Goal: Navigation & Orientation: Find specific page/section

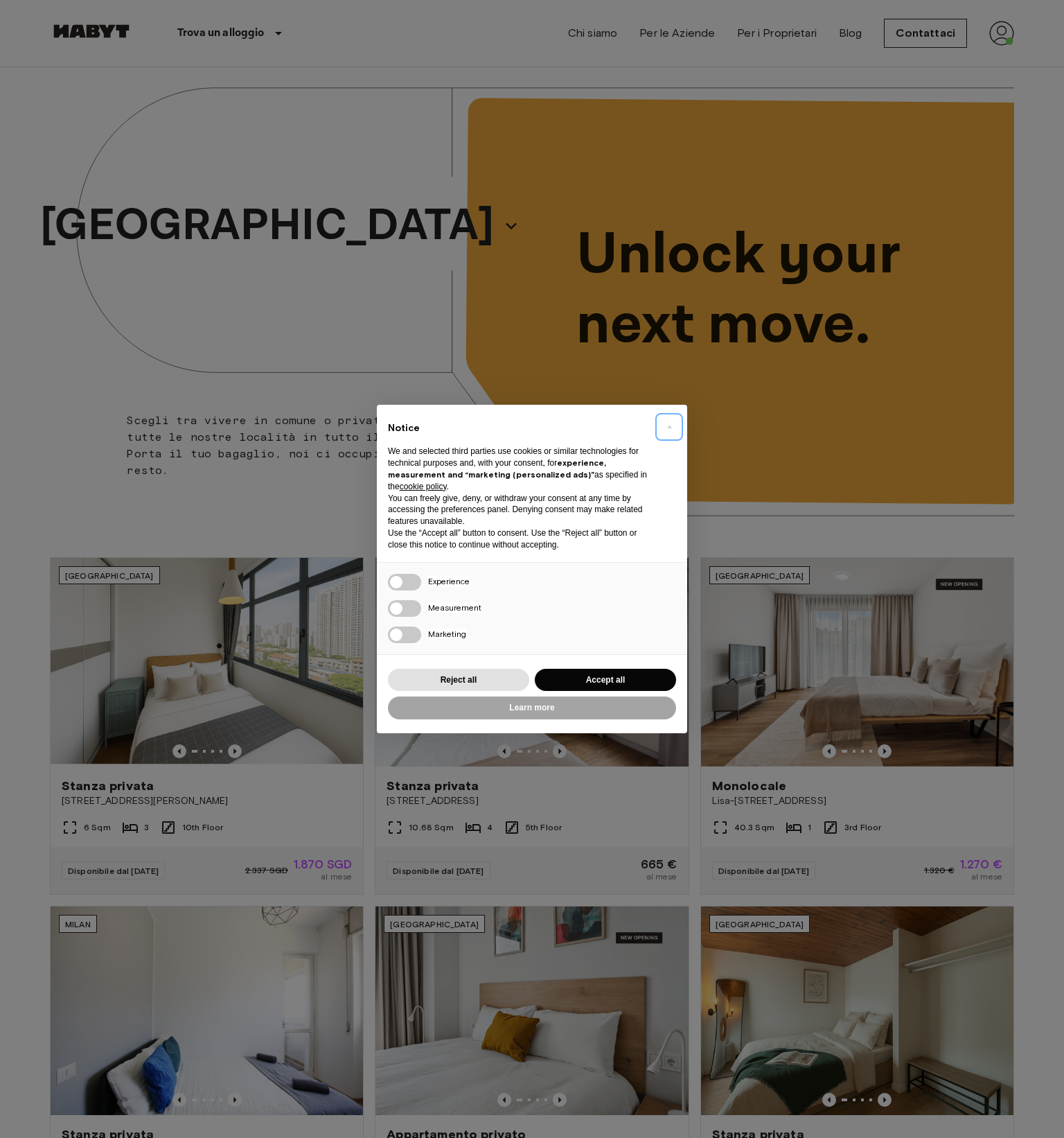
click at [670, 425] on span "×" at bounding box center [669, 426] width 5 height 17
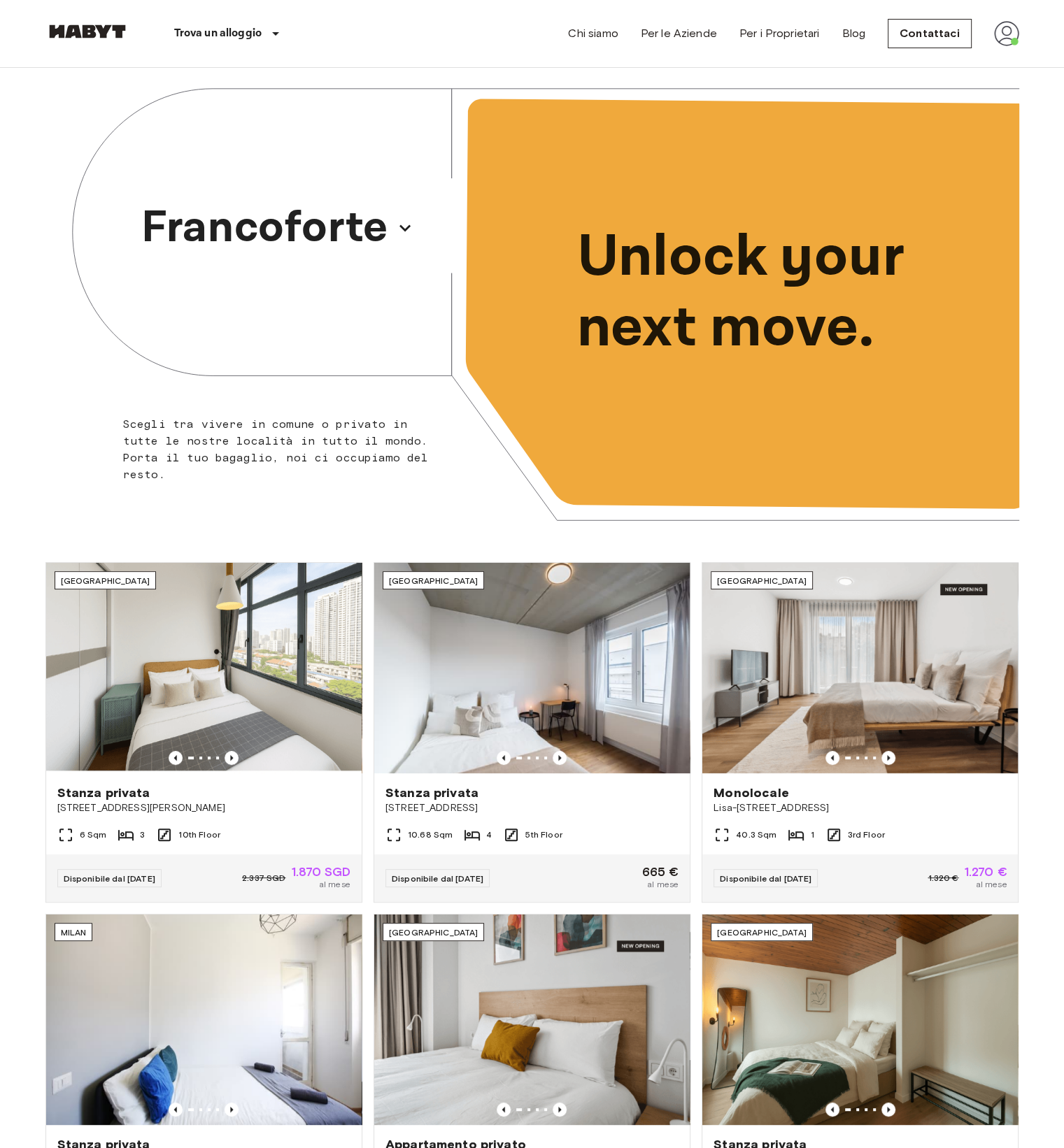
click at [1005, 33] on img at bounding box center [1007, 33] width 25 height 25
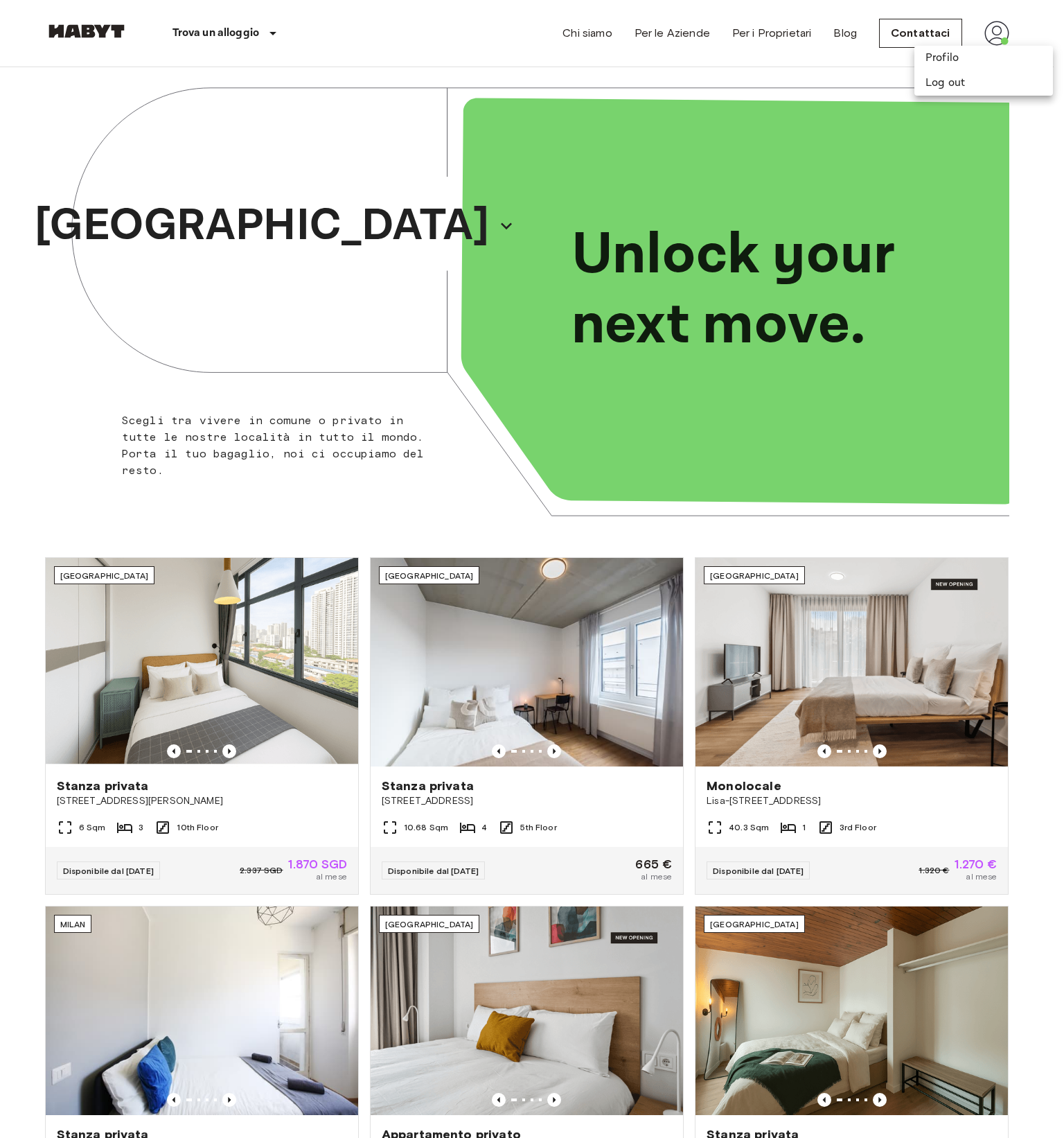
click at [996, 32] on div at bounding box center [532, 569] width 1064 height 1138
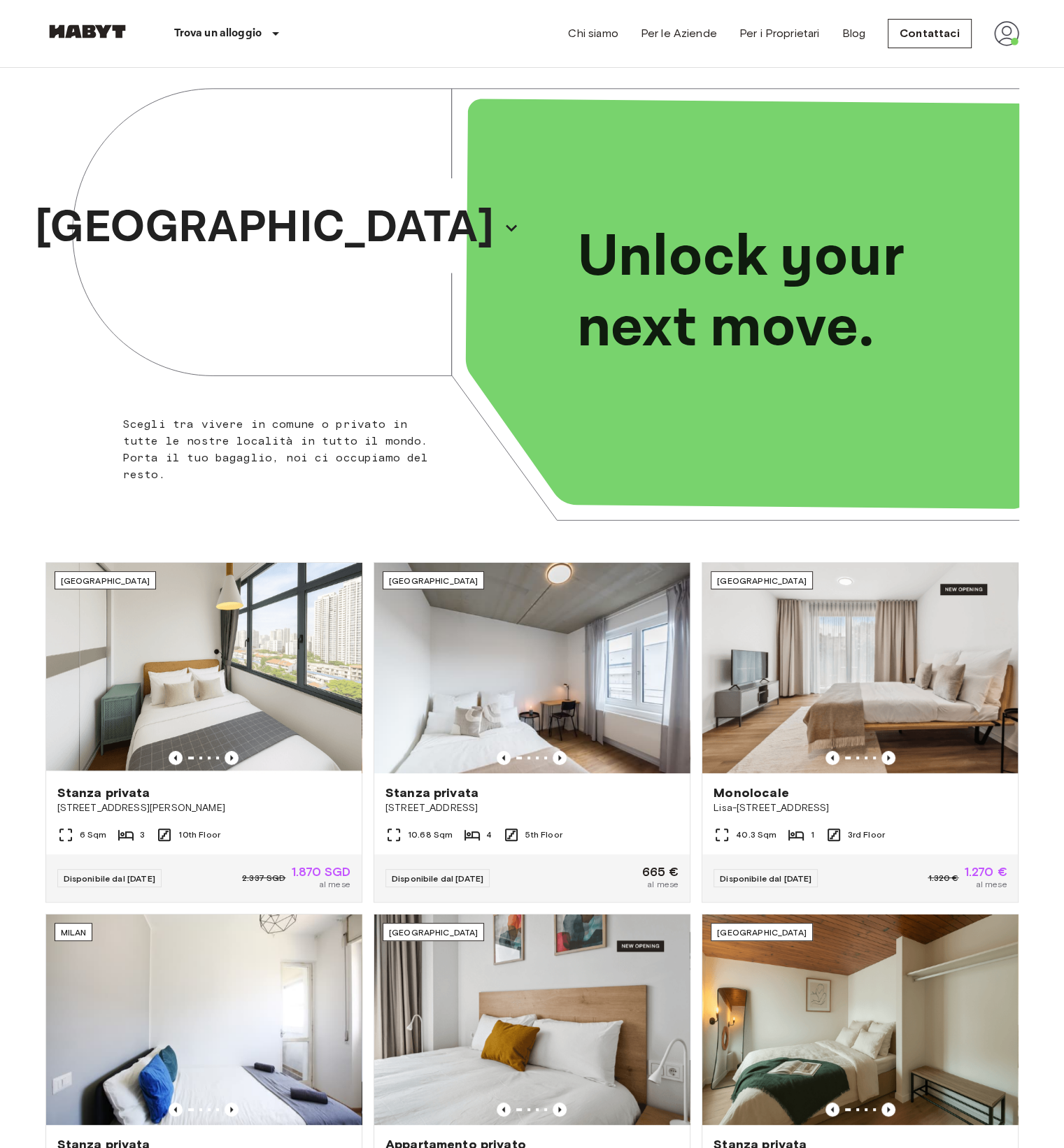
click at [1005, 33] on img at bounding box center [1007, 33] width 25 height 25
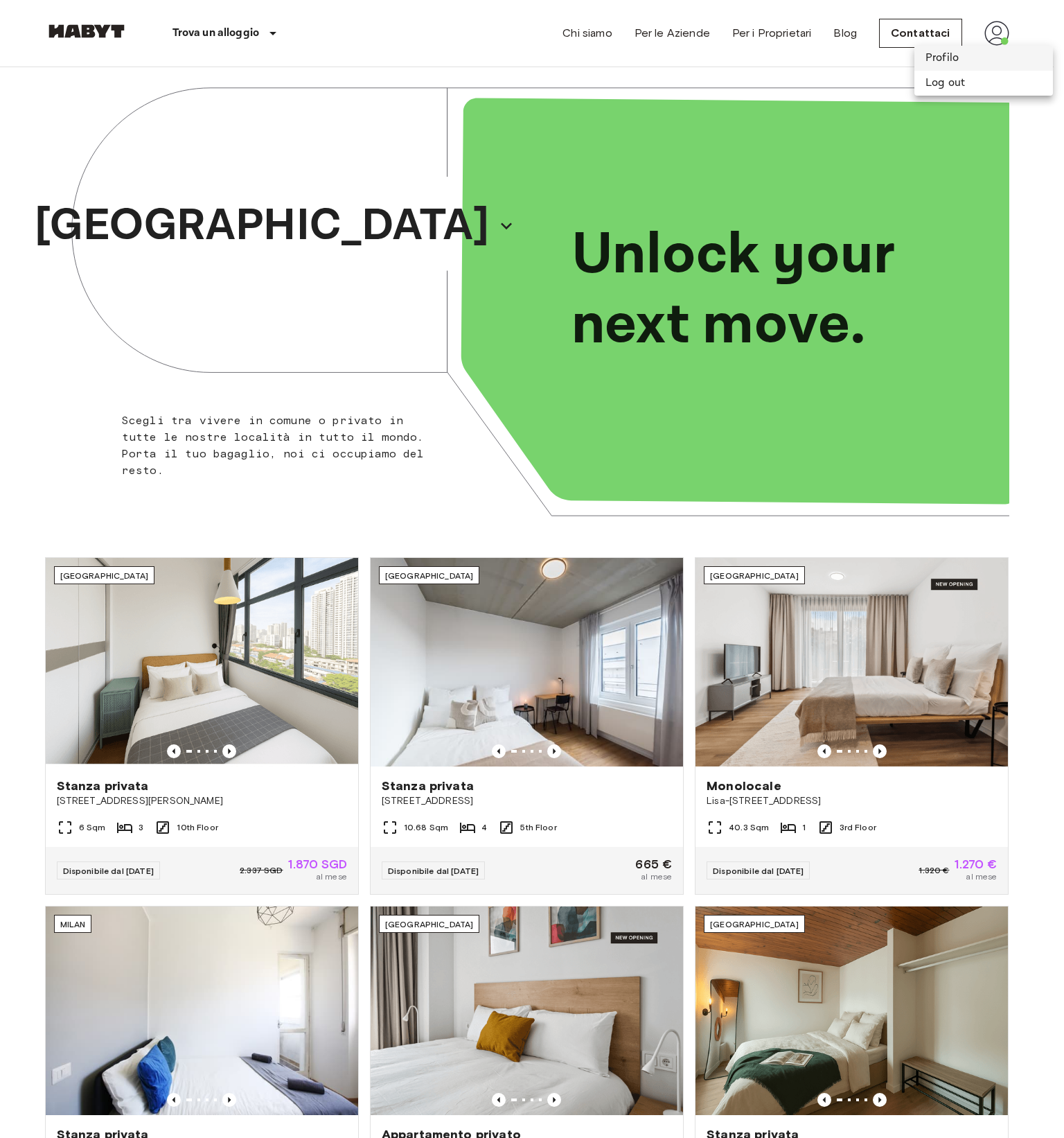
click at [954, 62] on li "Profilo" at bounding box center [984, 58] width 138 height 25
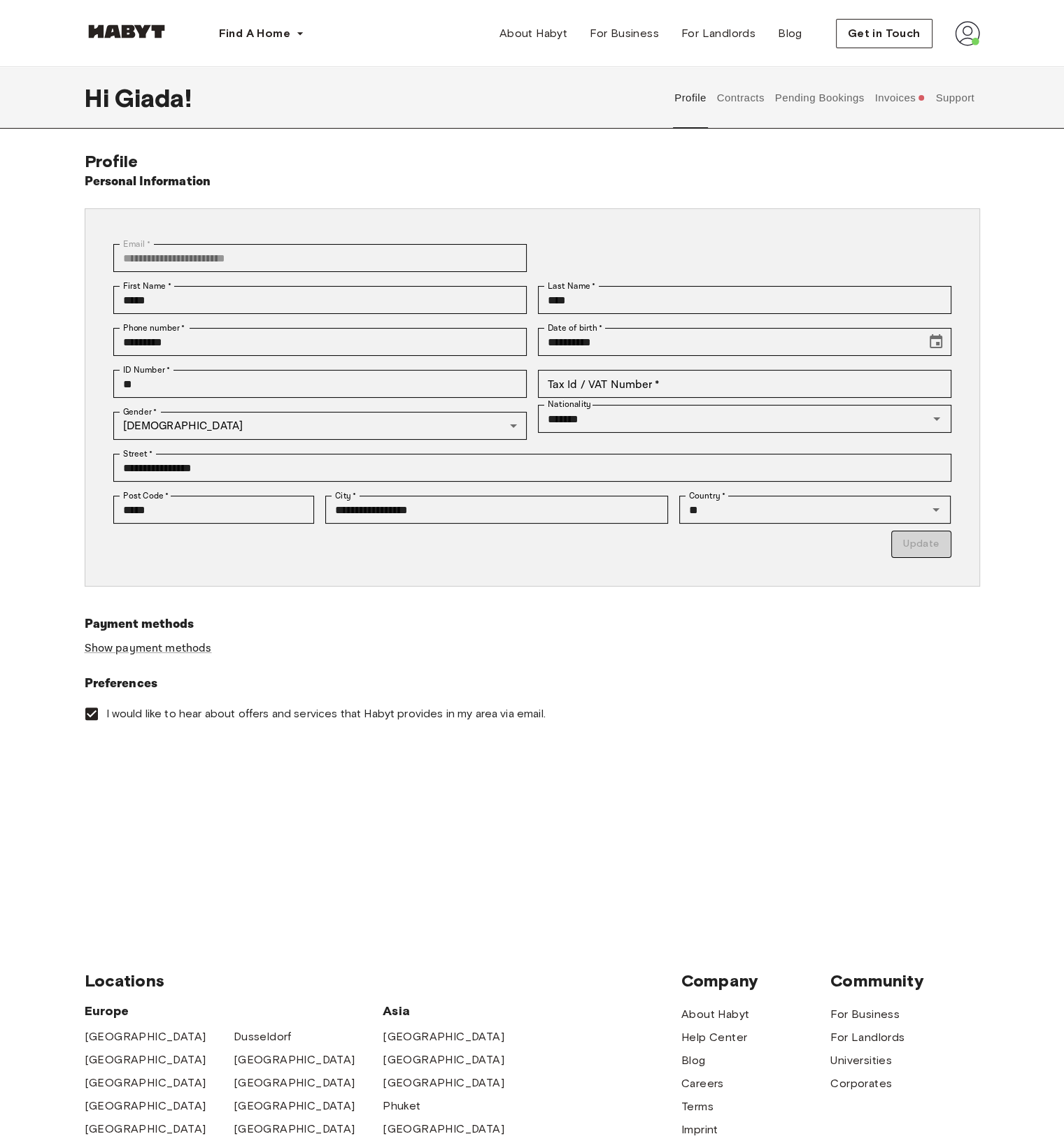
click at [854, 108] on button "Pending Bookings" at bounding box center [819, 97] width 93 height 62
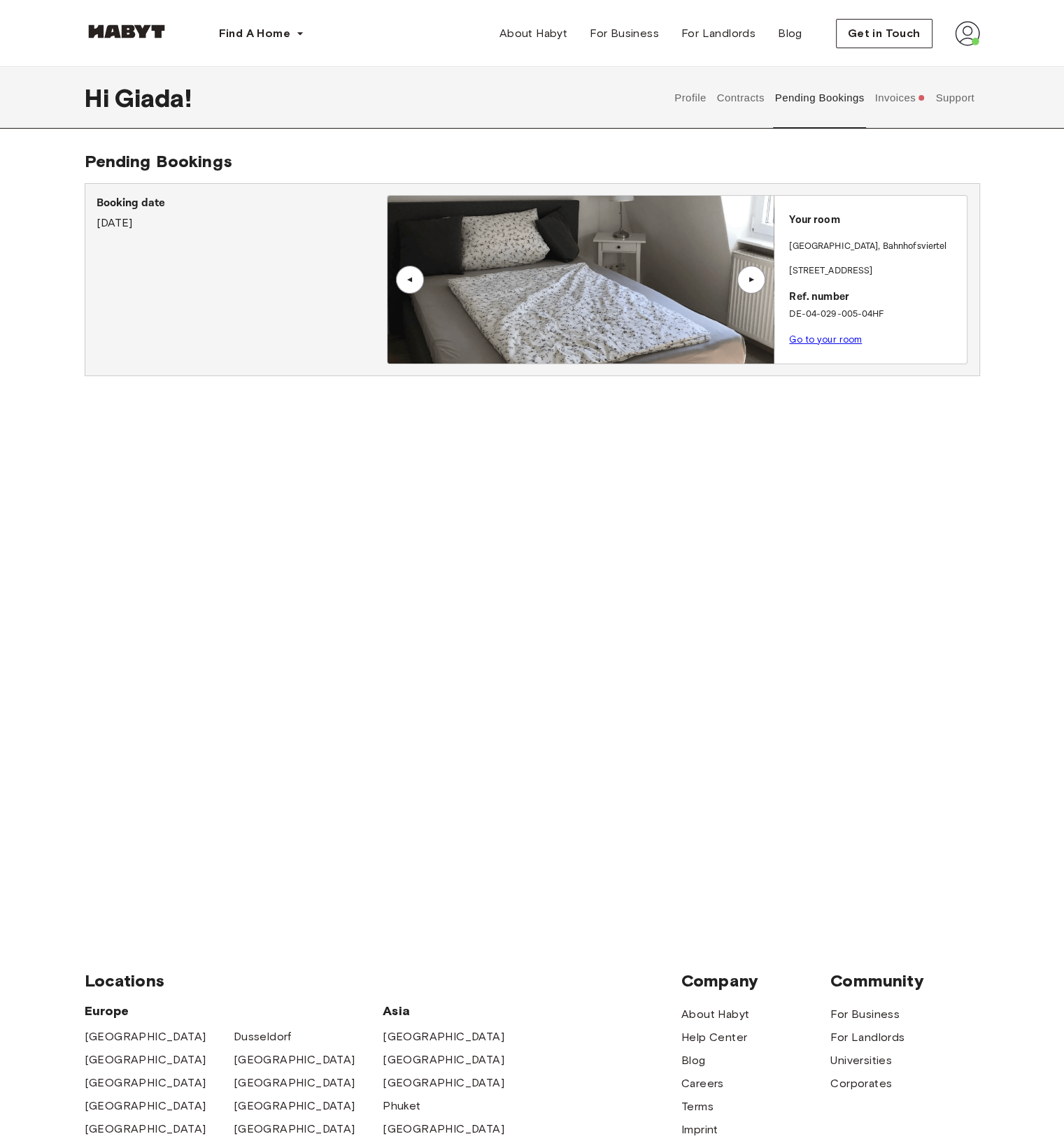
click at [897, 98] on button "Invoices" at bounding box center [900, 97] width 54 height 62
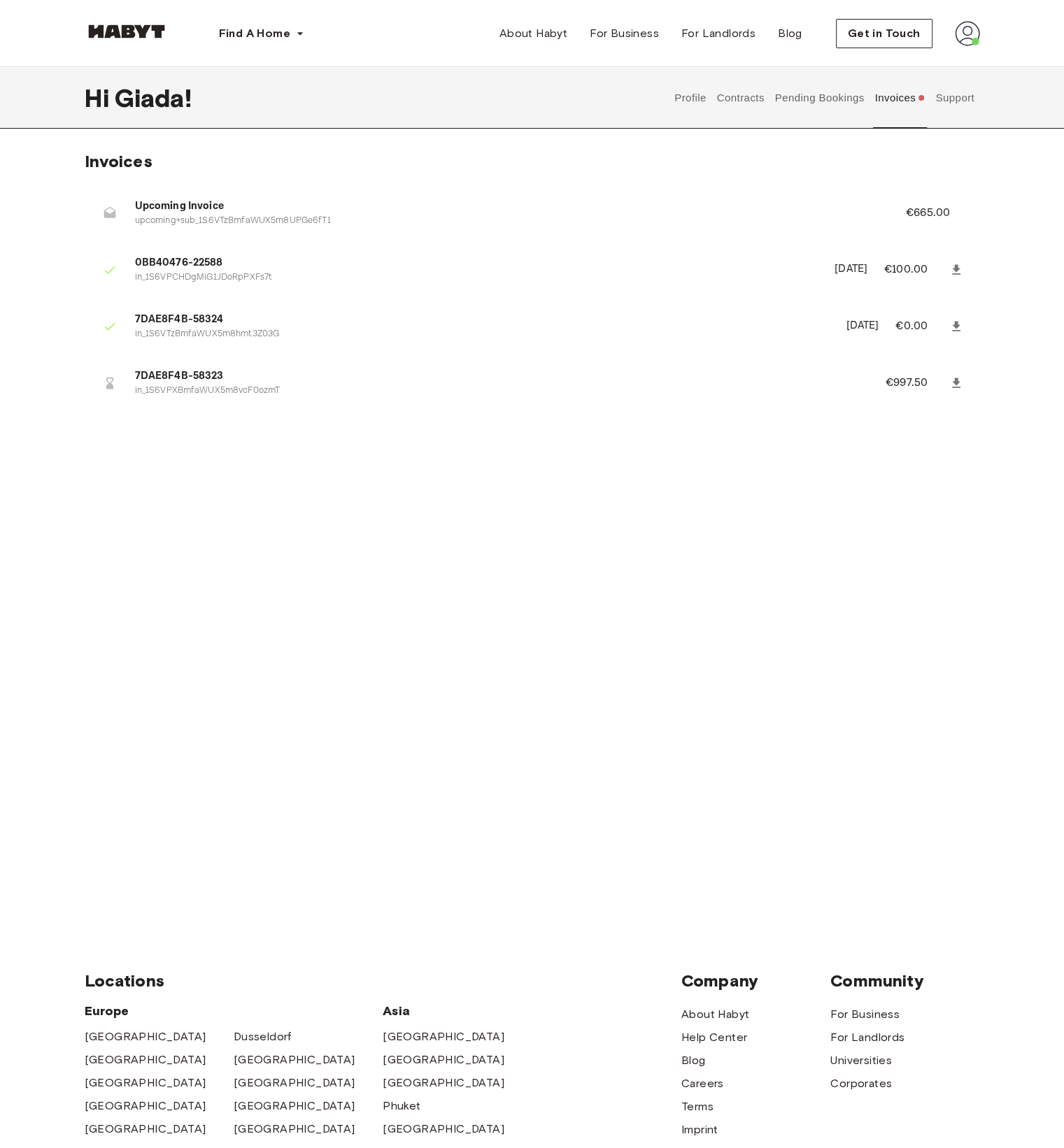
click at [848, 95] on button "Pending Bookings" at bounding box center [819, 97] width 93 height 62
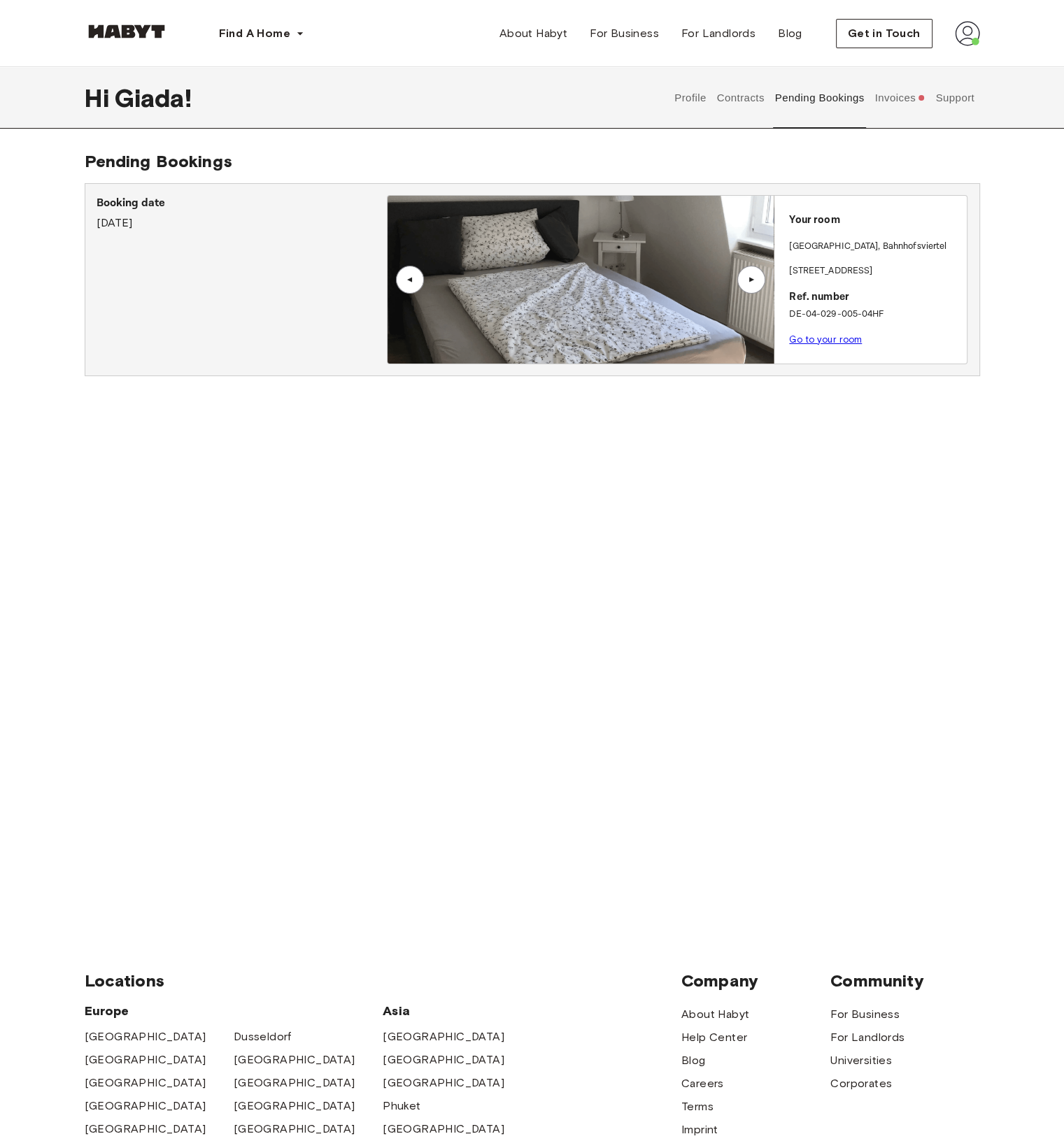
drag, startPoint x: 801, startPoint y: 273, endPoint x: 882, endPoint y: 269, distance: 81.1
click at [882, 269] on p "[STREET_ADDRESS]" at bounding box center [875, 271] width 172 height 14
click at [880, 269] on p "Münchener Straße 55" at bounding box center [875, 271] width 172 height 14
drag, startPoint x: 793, startPoint y: 269, endPoint x: 878, endPoint y: 270, distance: 85.0
click at [878, 270] on p "Münchener Straße 55" at bounding box center [875, 271] width 172 height 14
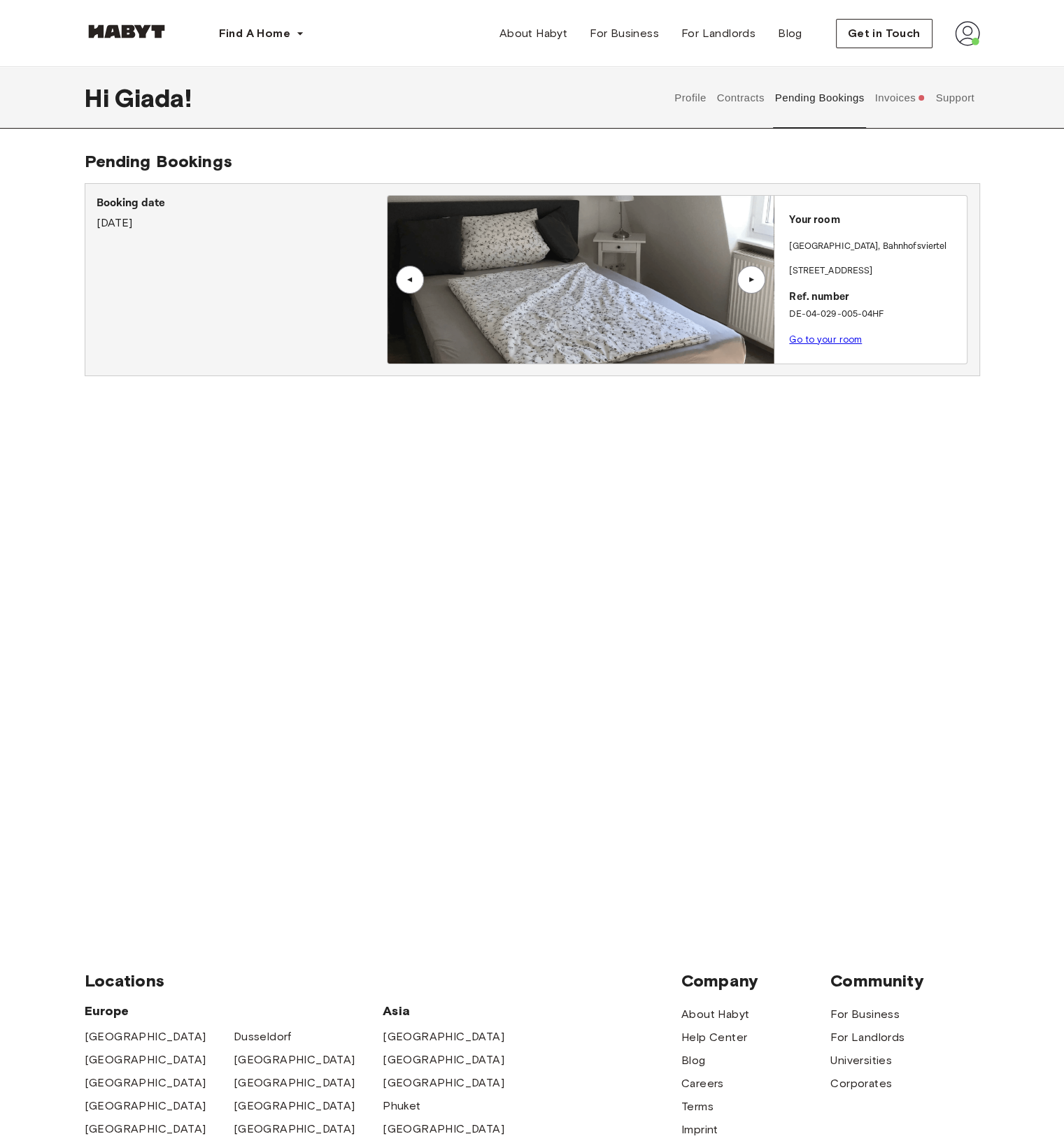
drag, startPoint x: 876, startPoint y: 271, endPoint x: 790, endPoint y: 268, distance: 86.1
click at [790, 268] on p "Münchener Straße 55" at bounding box center [875, 271] width 172 height 14
copy p "Münchener Straße 55"
click at [869, 246] on p "FRANKFURT , Bahnhofsviertel" at bounding box center [868, 247] width 157 height 14
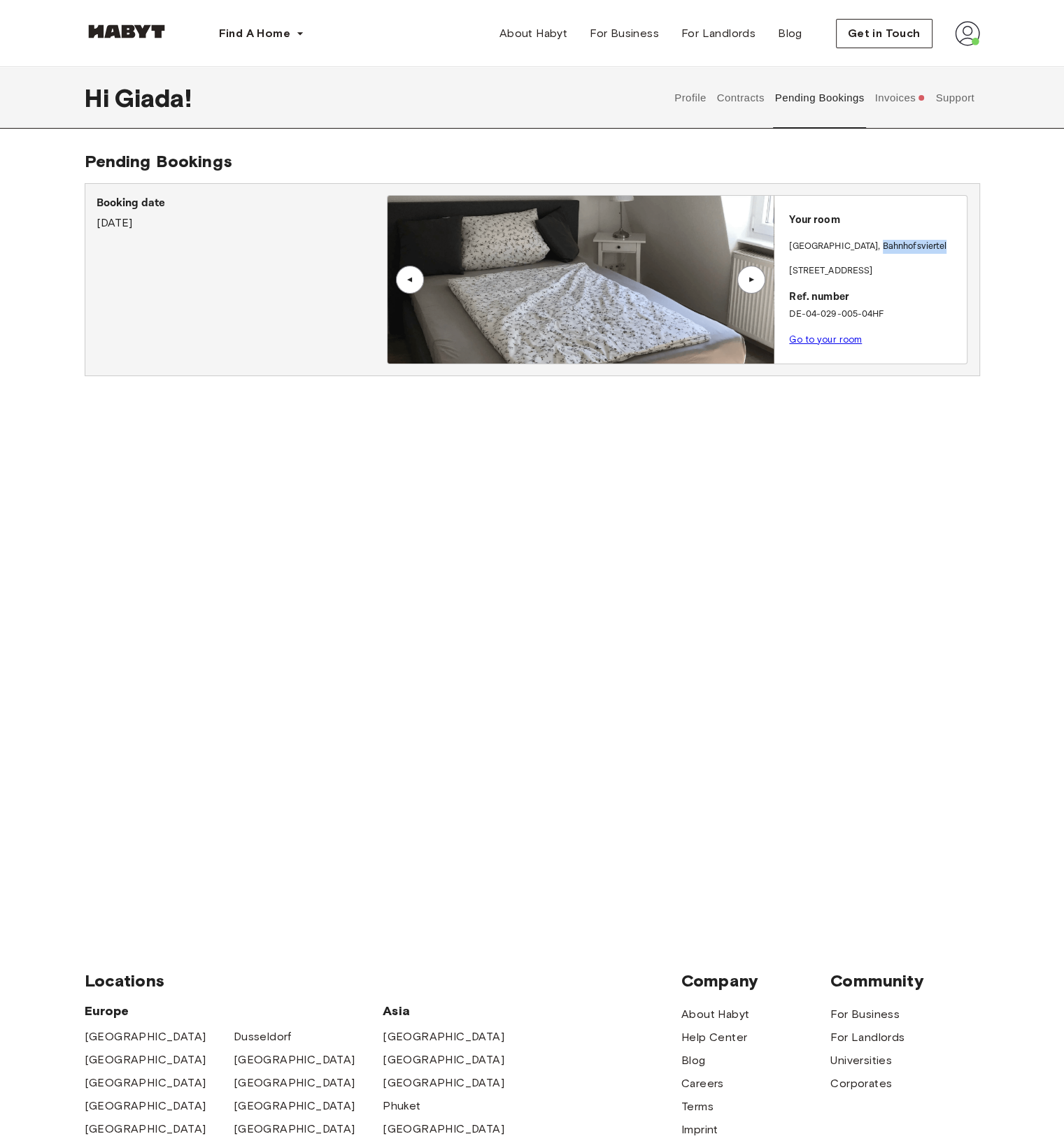
copy p "Bahnhofsviertel"
click at [826, 338] on link "Go to your room" at bounding box center [825, 339] width 73 height 10
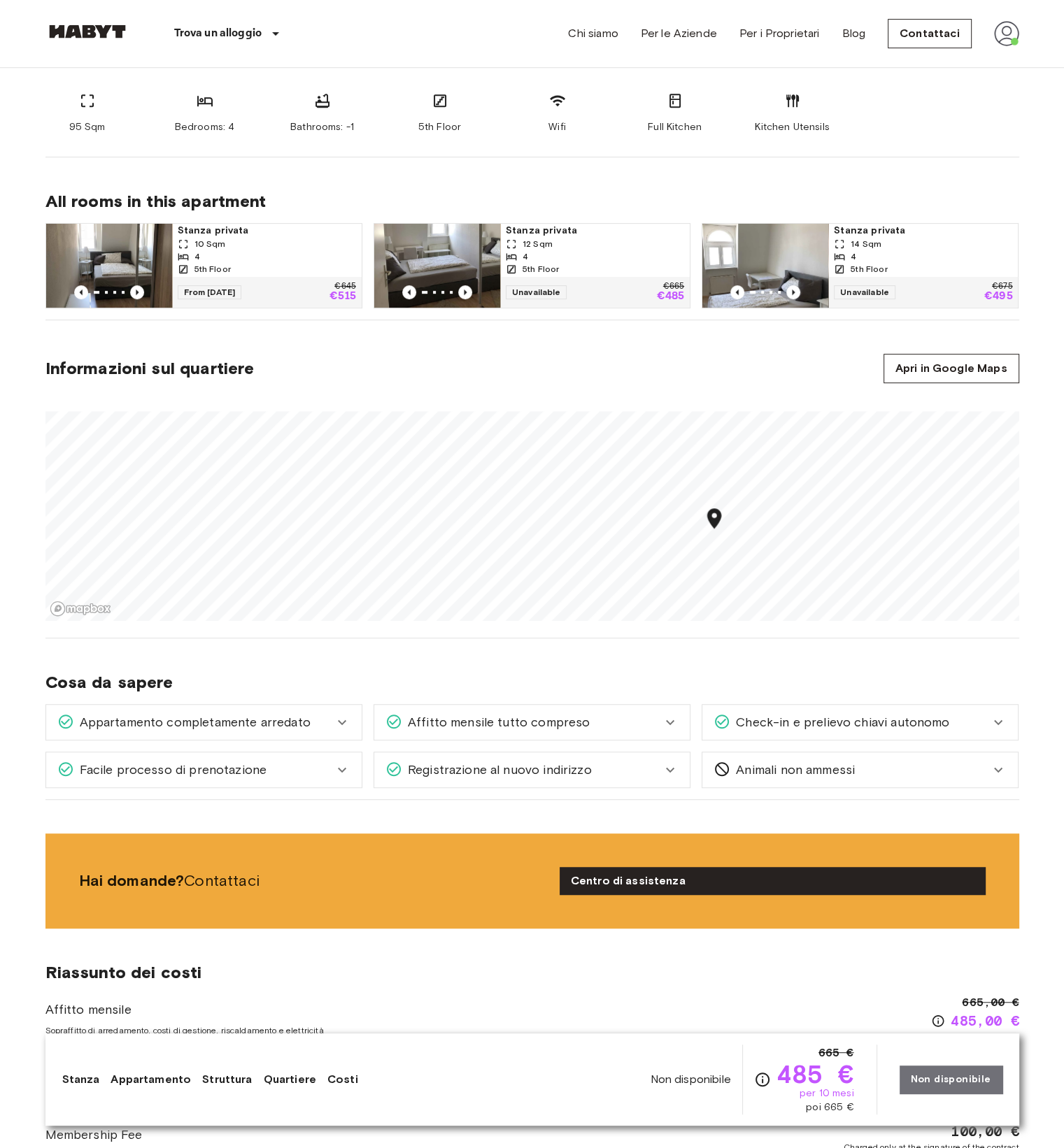
scroll to position [589, 0]
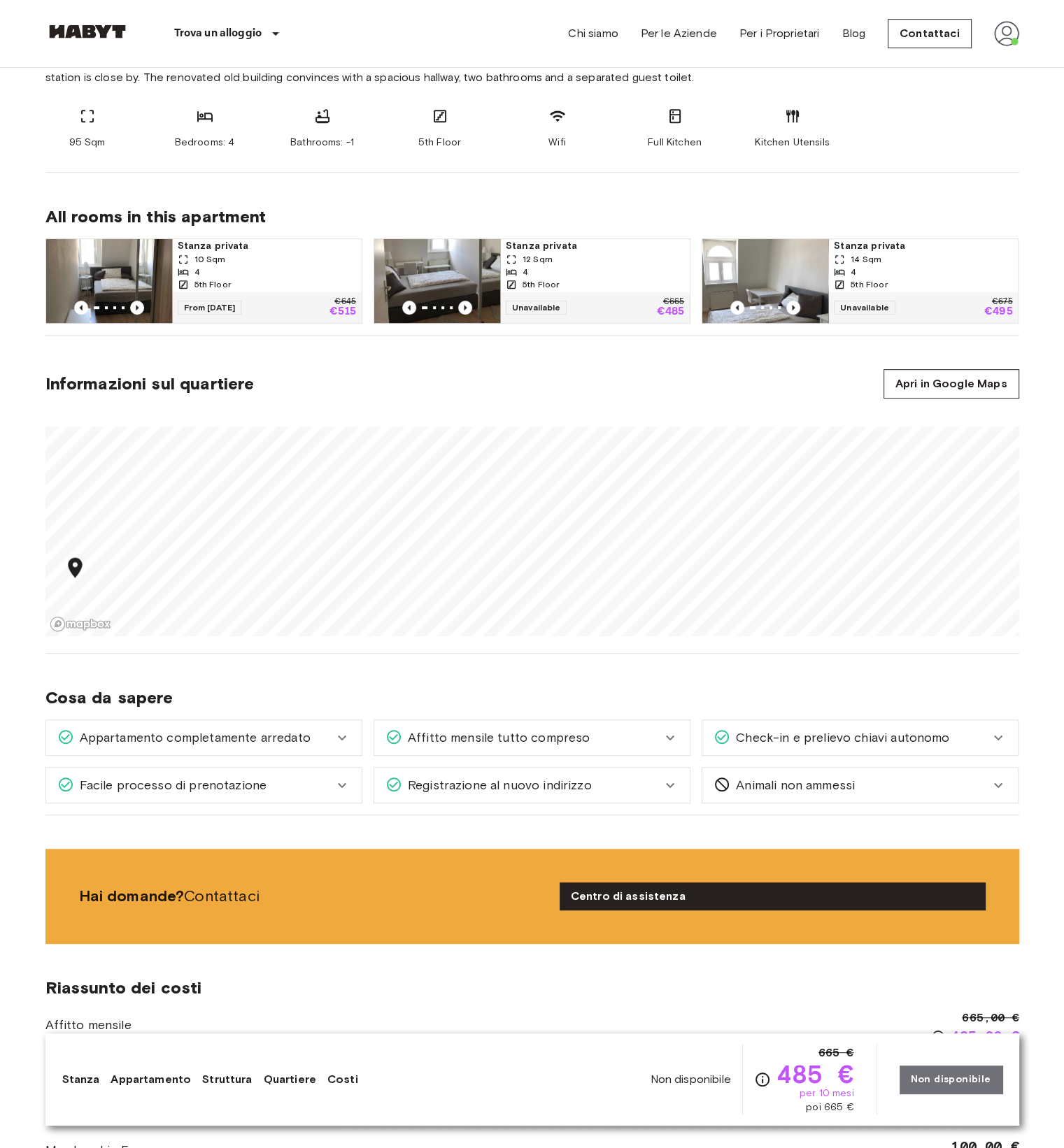
click at [753, 687] on div "Europa [GEOGRAPHIC_DATA][PERSON_NAME] Stanza privata Stanza privata Non disponi…" at bounding box center [532, 970] width 1007 height 2983
click at [670, 786] on icon at bounding box center [670, 785] width 17 height 17
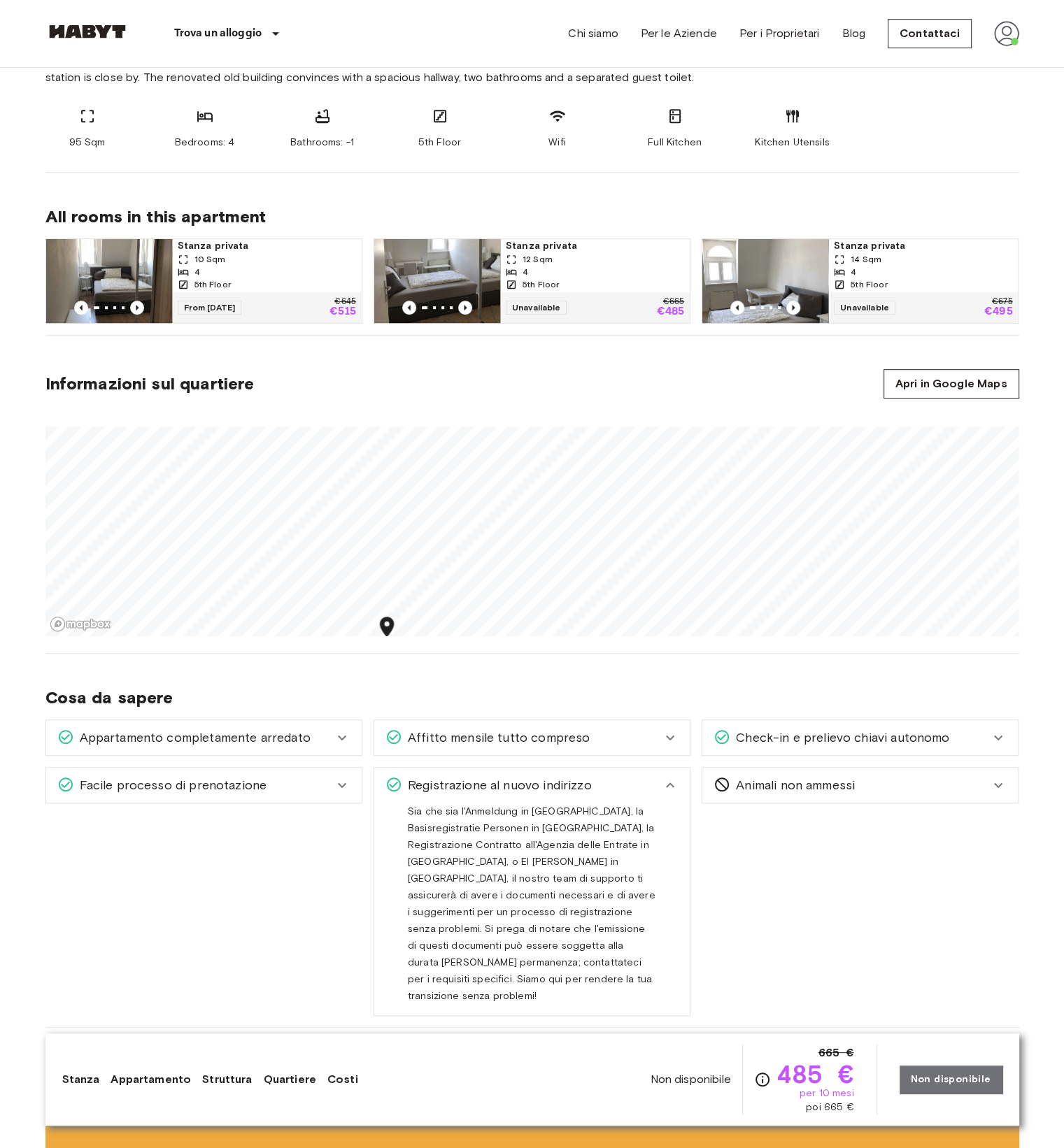
click at [672, 780] on icon at bounding box center [670, 785] width 17 height 17
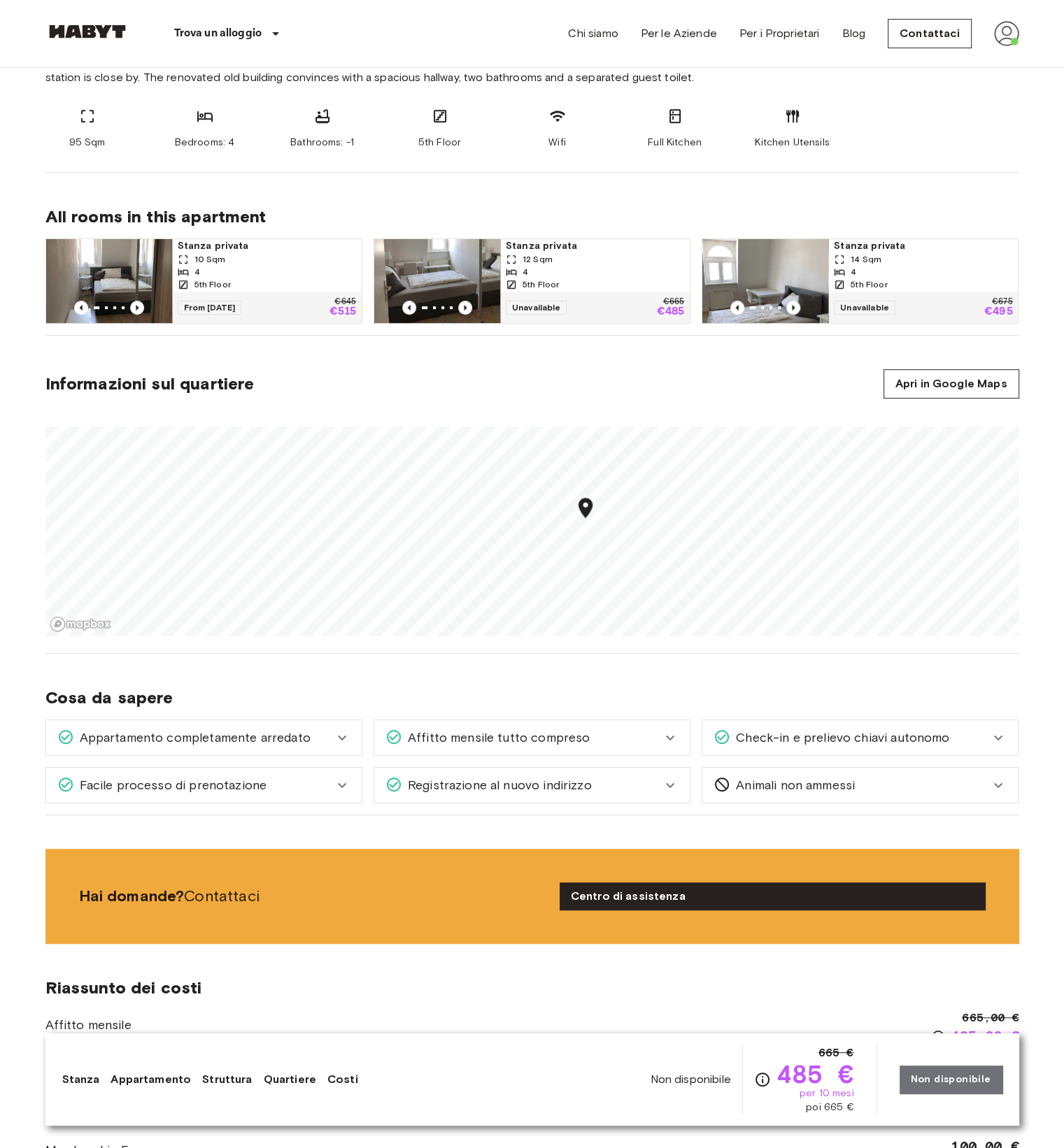
scroll to position [0, 0]
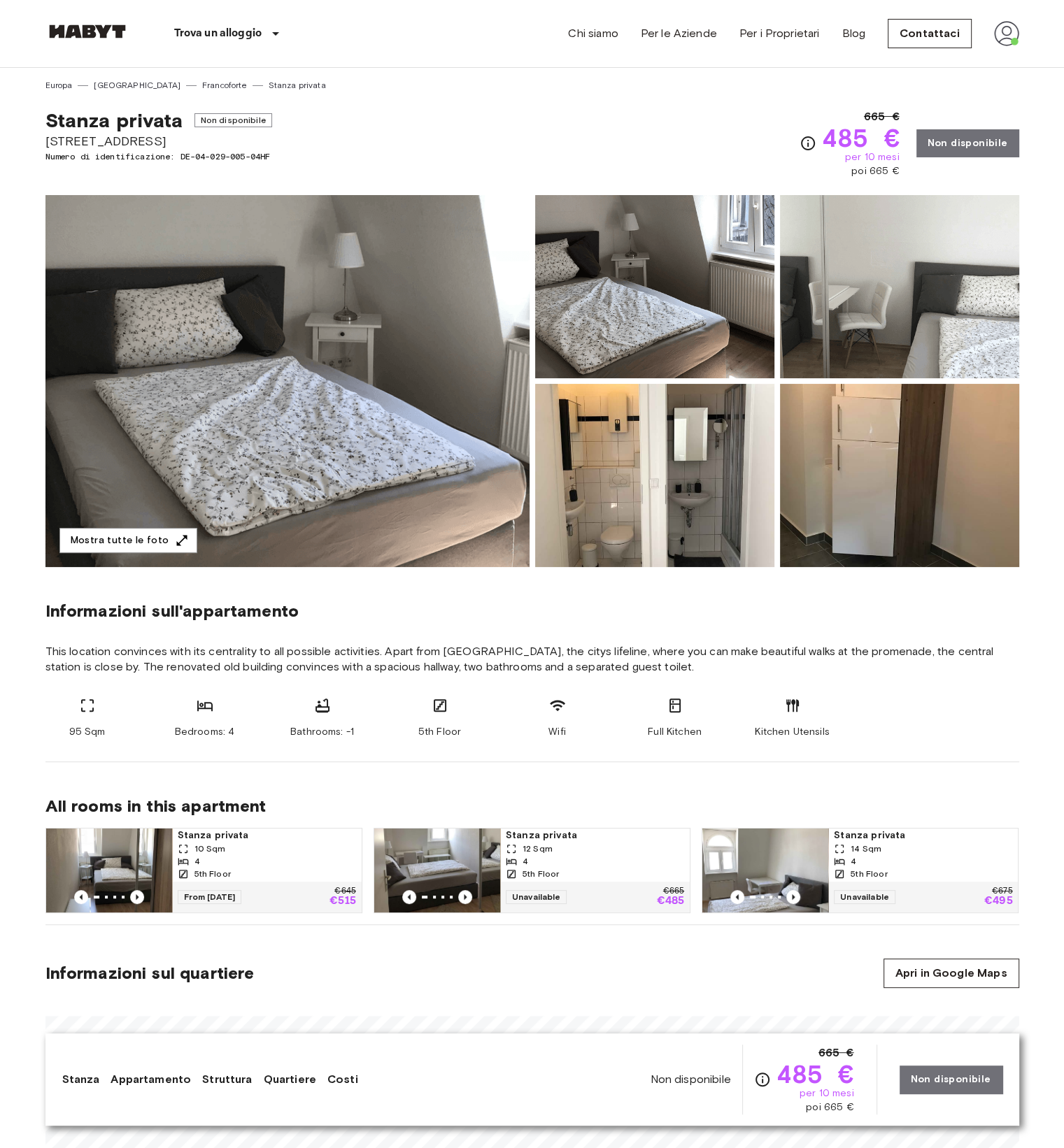
click at [382, 349] on img at bounding box center [287, 380] width 484 height 372
click at [1017, 36] on img at bounding box center [1007, 33] width 25 height 25
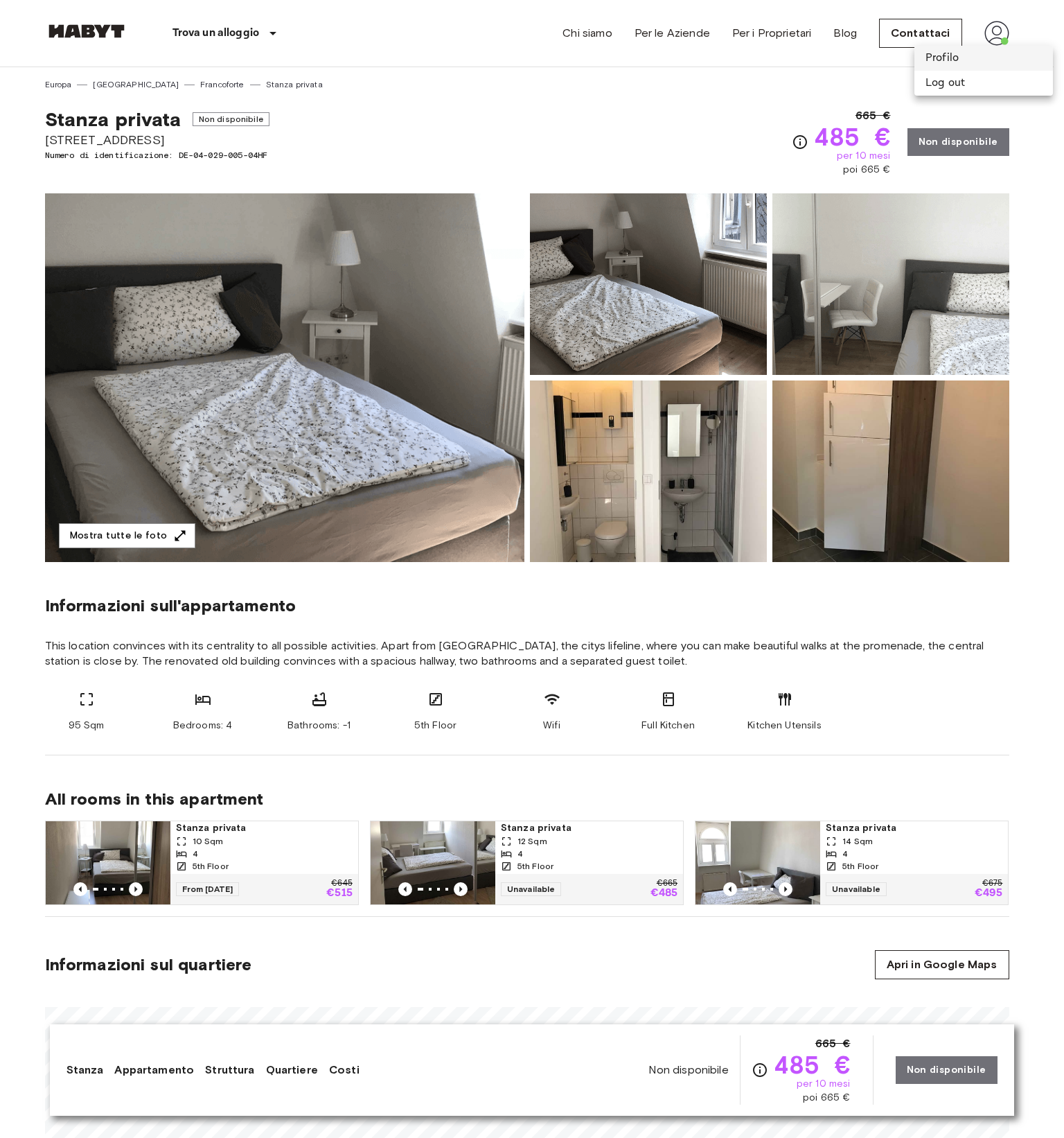
click at [973, 57] on li "Profilo" at bounding box center [984, 58] width 138 height 25
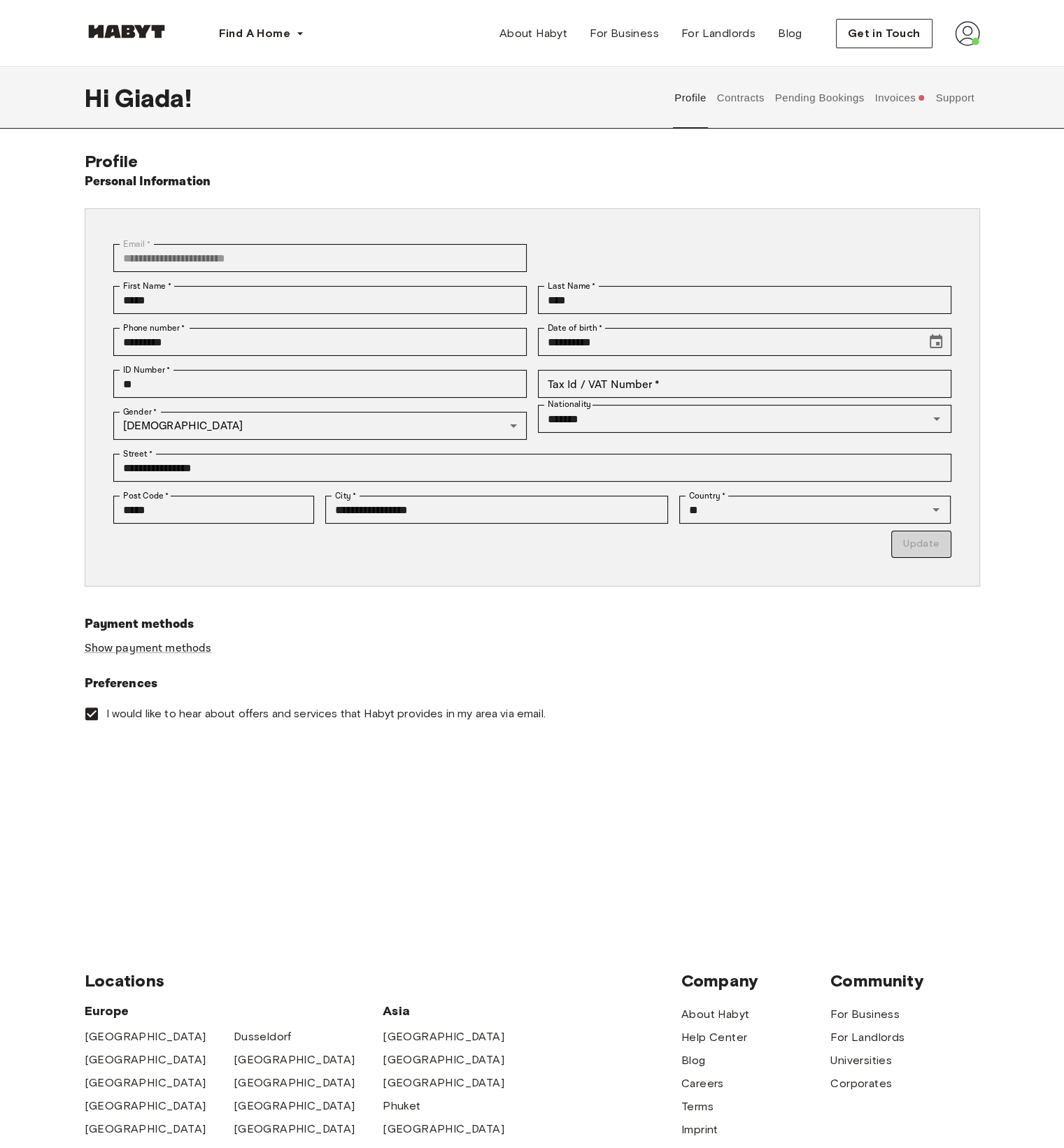
click at [731, 97] on button "Contracts" at bounding box center [740, 97] width 51 height 62
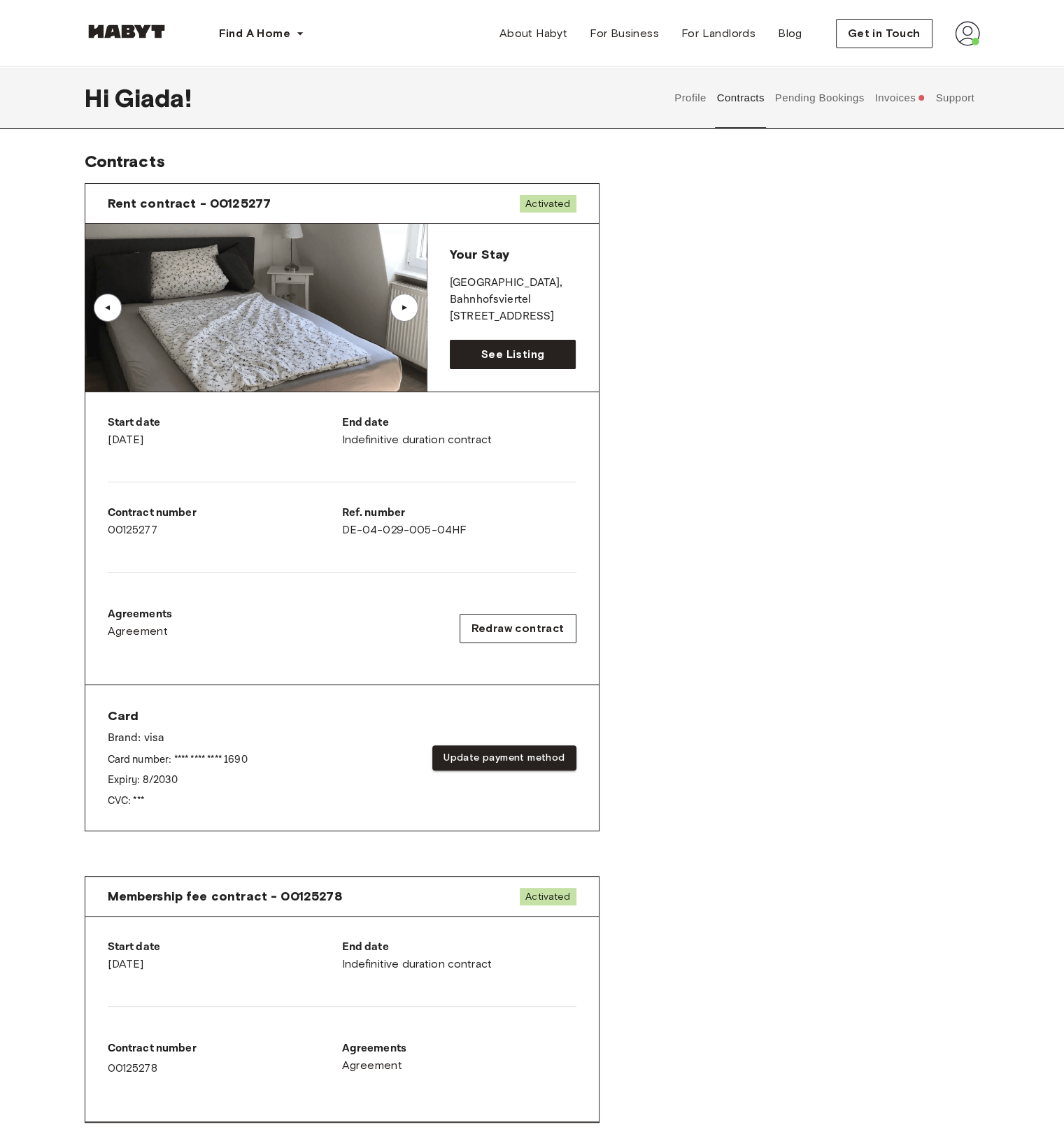
click at [834, 116] on button "Pending Bookings" at bounding box center [819, 97] width 93 height 62
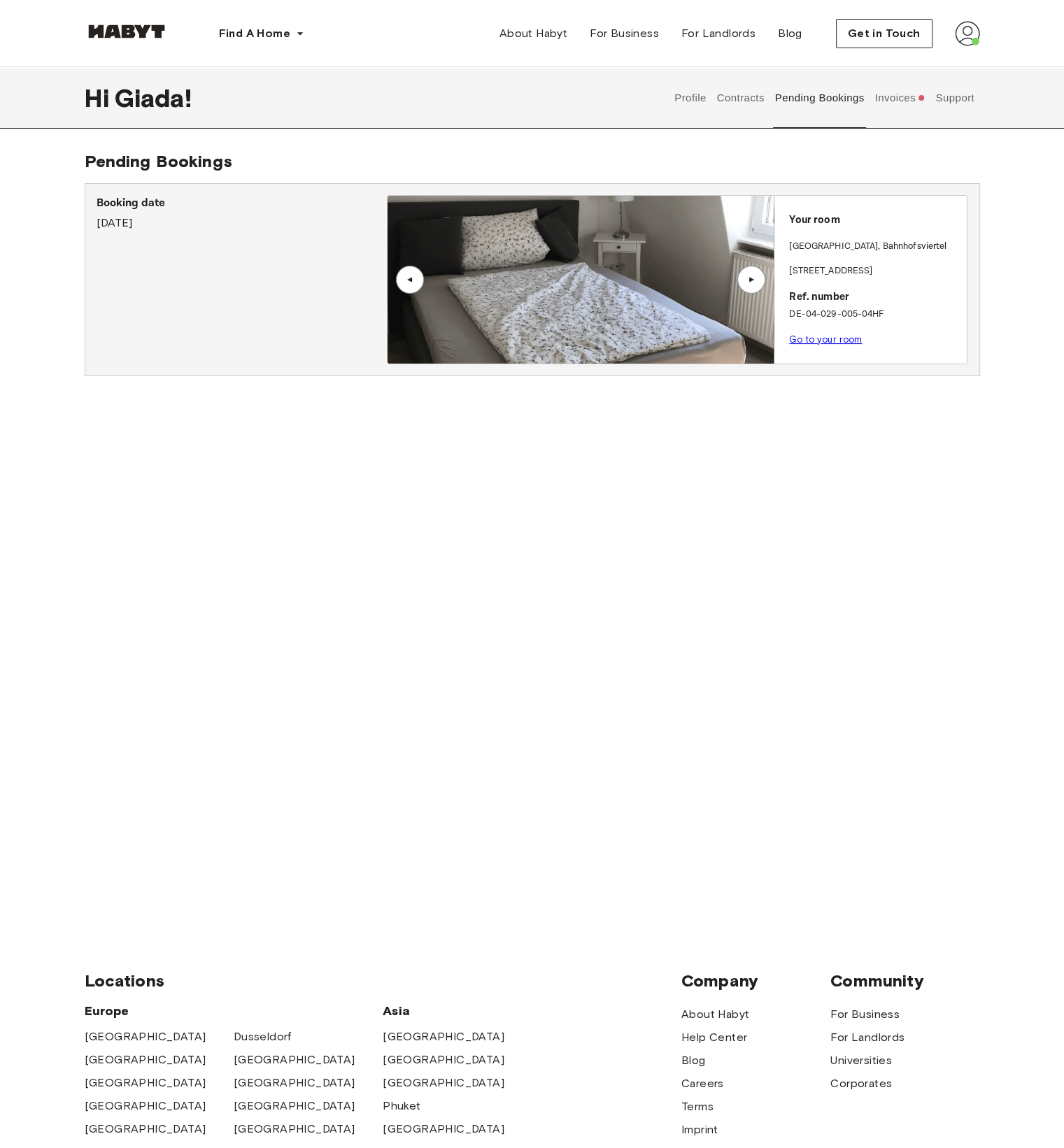
click at [889, 112] on button "Invoices" at bounding box center [900, 97] width 54 height 62
